Goal: Transaction & Acquisition: Book appointment/travel/reservation

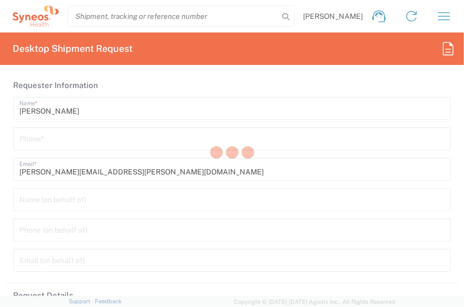
type input "8511"
type input "[US_STATE]"
type input "[GEOGRAPHIC_DATA]"
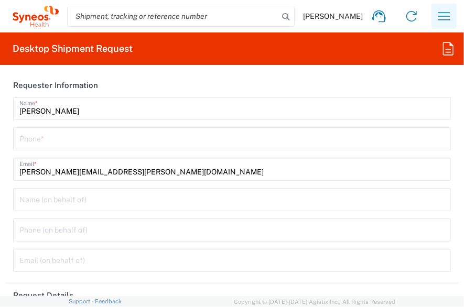
click at [437, 20] on icon "button" at bounding box center [444, 16] width 17 height 17
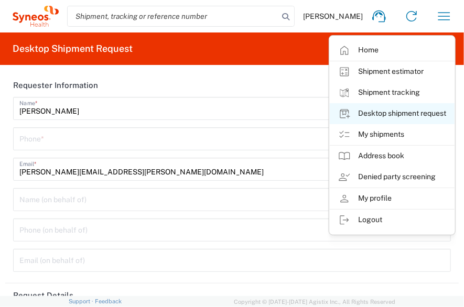
type input "Syneos Health, LLC-[GEOGRAPHIC_DATA] [GEOGRAPHIC_DATA] [GEOGRAPHIC_DATA]"
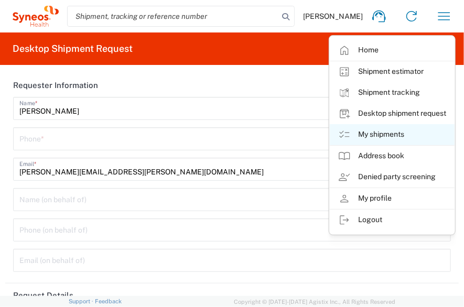
click at [373, 133] on link "My shipments" at bounding box center [392, 134] width 125 height 21
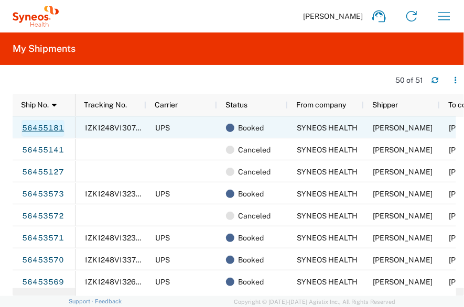
click at [50, 128] on link "56455181" at bounding box center [42, 128] width 43 height 17
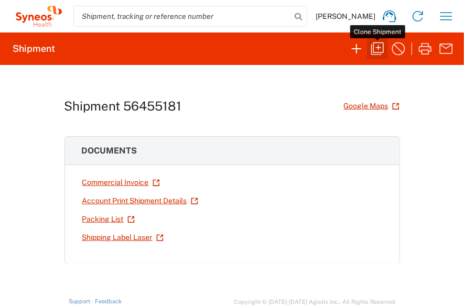
click at [384, 53] on icon "button" at bounding box center [377, 48] width 17 height 17
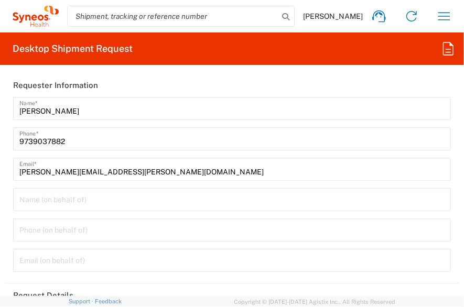
type input "8115 DEPARTMENTAL EXPENSE"
type input "[US_STATE]"
type input "Your Packaging"
type input "8511"
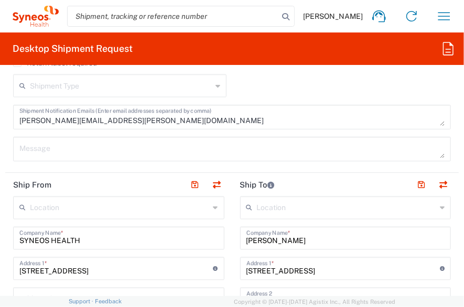
scroll to position [632, 0]
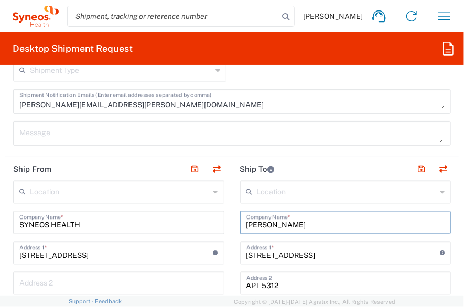
drag, startPoint x: 308, startPoint y: 220, endPoint x: 194, endPoint y: 217, distance: 114.3
type input "Unemployment Insurance Agency"
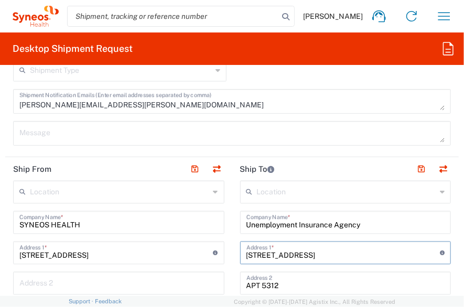
drag, startPoint x: 328, startPoint y: 252, endPoint x: 191, endPoint y: 260, distance: 137.5
type input "[STREET_ADDRESS]"
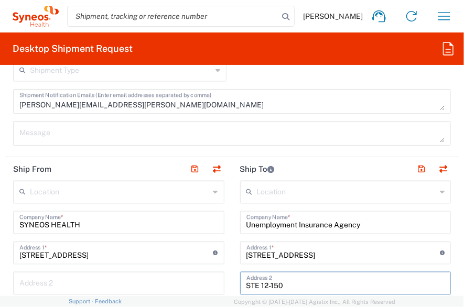
type input "STE 12-150"
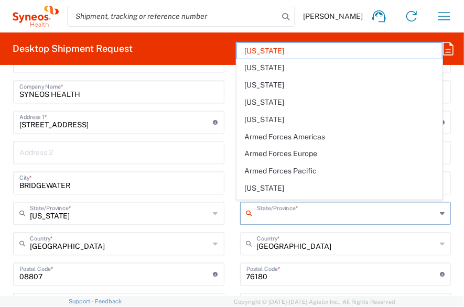
type input "[US_STATE]"
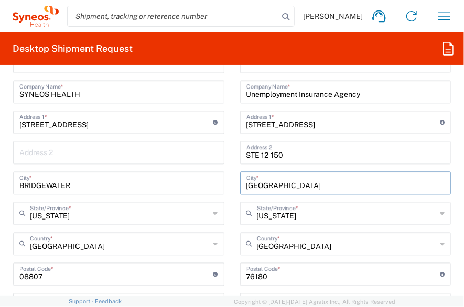
type input "[GEOGRAPHIC_DATA]"
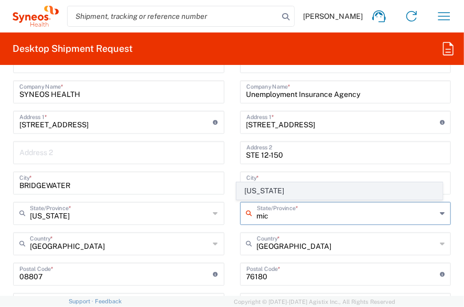
click at [269, 188] on span "[US_STATE]" at bounding box center [339, 191] width 205 height 16
type input "[US_STATE]"
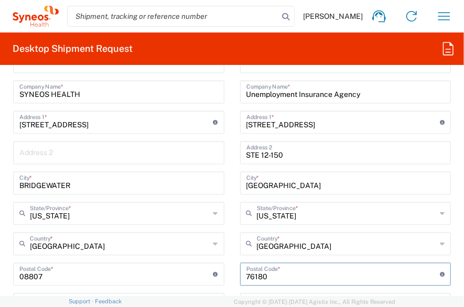
drag, startPoint x: 271, startPoint y: 275, endPoint x: 213, endPoint y: 275, distance: 58.7
click at [213, 275] on div "Ship From Location [PERSON_NAME] LLC-[GEOGRAPHIC_DATA] [GEOGRAPHIC_DATA] [GEOGR…" at bounding box center [231, 260] width 453 height 468
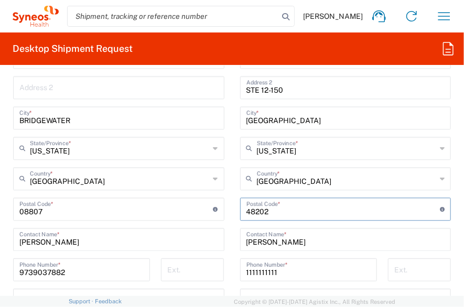
type input "48202"
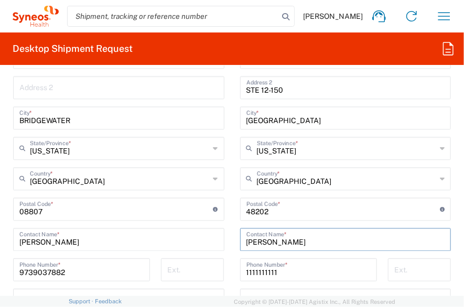
drag, startPoint x: 305, startPoint y: 244, endPoint x: 215, endPoint y: 230, distance: 91.2
click at [215, 230] on div "Ship From Location [PERSON_NAME] LLC-[GEOGRAPHIC_DATA] [GEOGRAPHIC_DATA] [GEOGR…" at bounding box center [231, 195] width 453 height 468
drag, startPoint x: 358, startPoint y: 241, endPoint x: 313, endPoint y: 241, distance: 45.1
click at [313, 241] on input "Benefits Accuracy Management" at bounding box center [345, 239] width 199 height 18
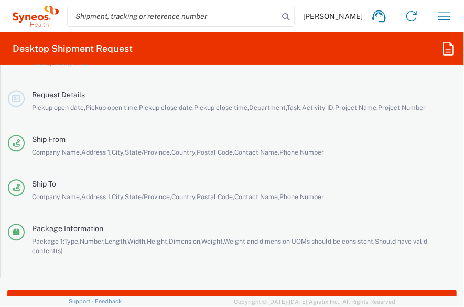
scroll to position [2304, 0]
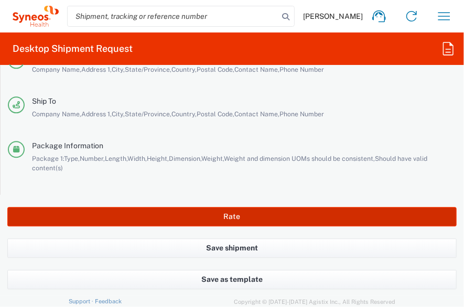
type input "Benefits Accuracy Measurement"
click at [204, 210] on button "Rate" at bounding box center [231, 216] width 449 height 19
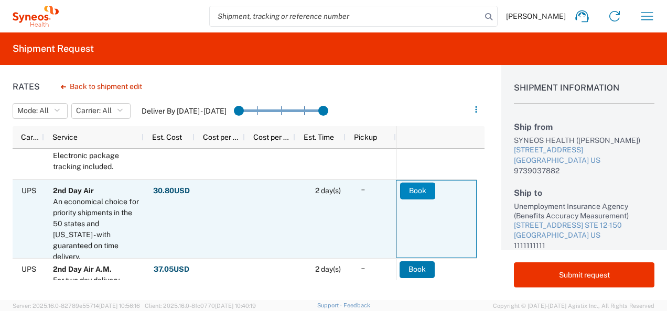
click at [426, 190] on button "Book" at bounding box center [417, 190] width 35 height 17
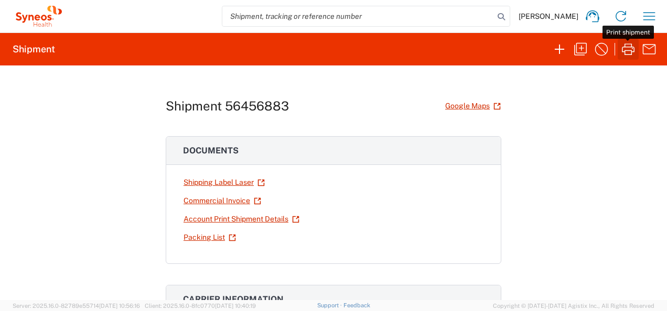
click at [463, 47] on icon "button" at bounding box center [628, 49] width 13 height 12
